Goal: Task Accomplishment & Management: Use online tool/utility

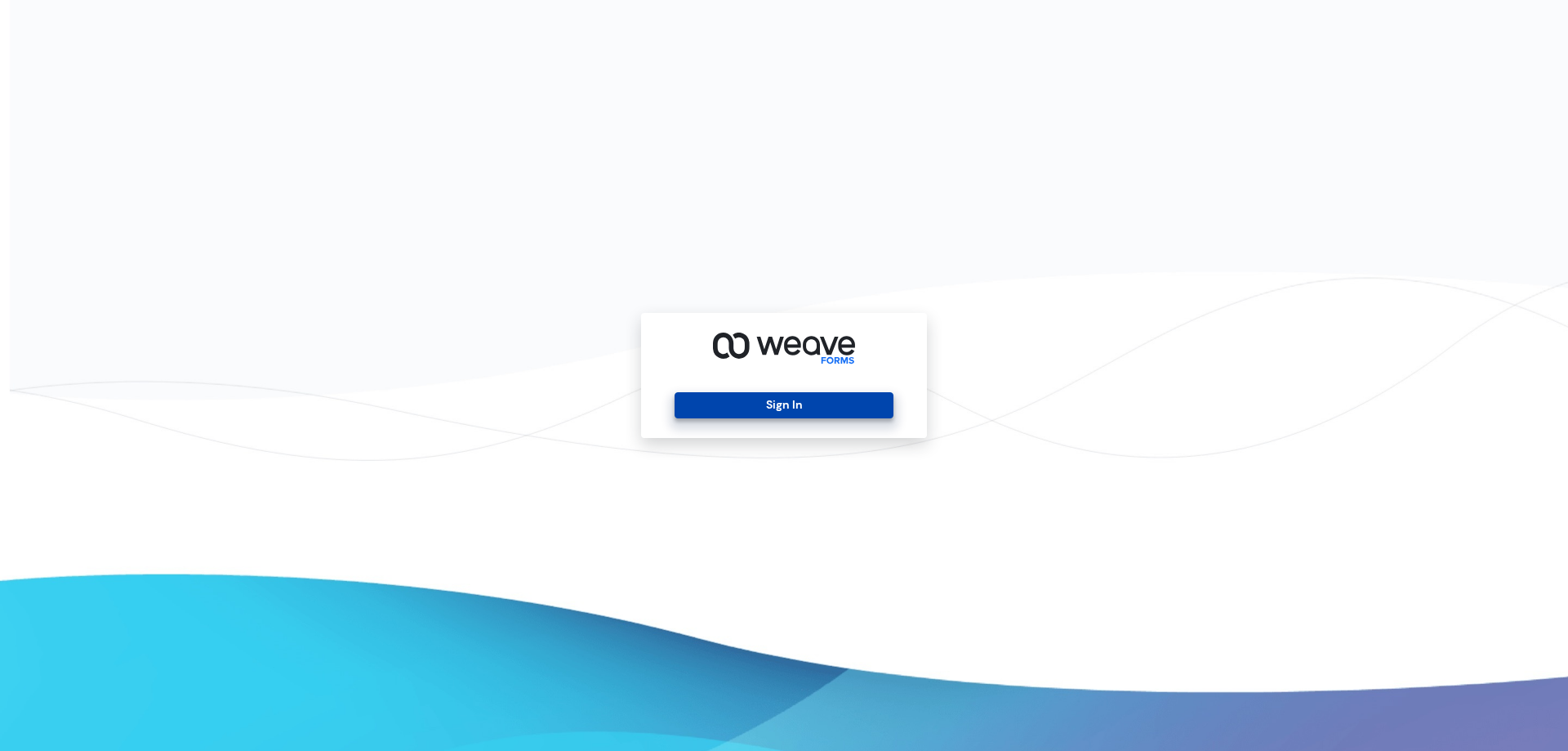
click at [794, 405] on button "Sign In" at bounding box center [784, 405] width 218 height 26
